Goal: Browse casually

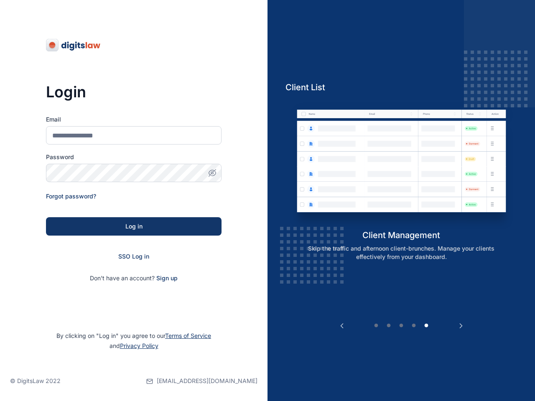
click at [267, 201] on div "Previous Client List client management Skip the traffic and afternoon client-br…" at bounding box center [400, 200] width 267 height 401
click at [212, 173] on icon "button" at bounding box center [212, 173] width 2 height 2
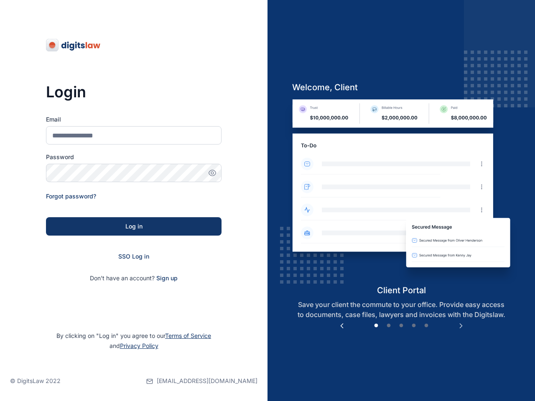
click at [342, 326] on button "Previous" at bounding box center [342, 326] width 8 height 8
click at [285, 164] on img at bounding box center [169, 164] width 232 height 130
click at [461, 326] on button "Next" at bounding box center [461, 326] width 8 height 8
click at [376, 326] on button "1" at bounding box center [376, 326] width 8 height 8
click at [388, 326] on button "2" at bounding box center [388, 326] width 8 height 8
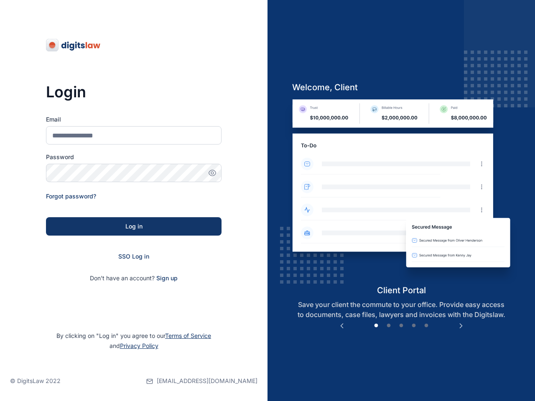
click at [401, 326] on button "3" at bounding box center [401, 326] width 8 height 8
click at [414, 326] on button "4" at bounding box center [413, 326] width 8 height 8
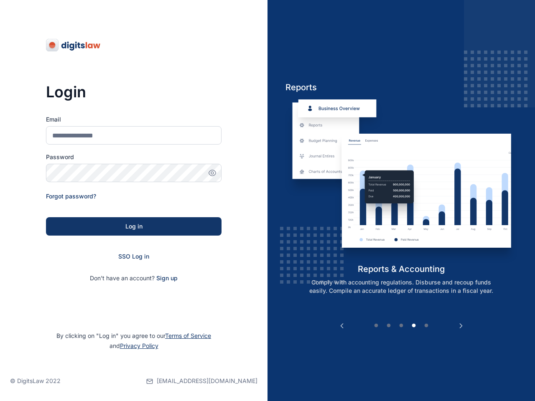
click at [426, 326] on button "5" at bounding box center [426, 326] width 8 height 8
